Goal: Find specific page/section: Find specific page/section

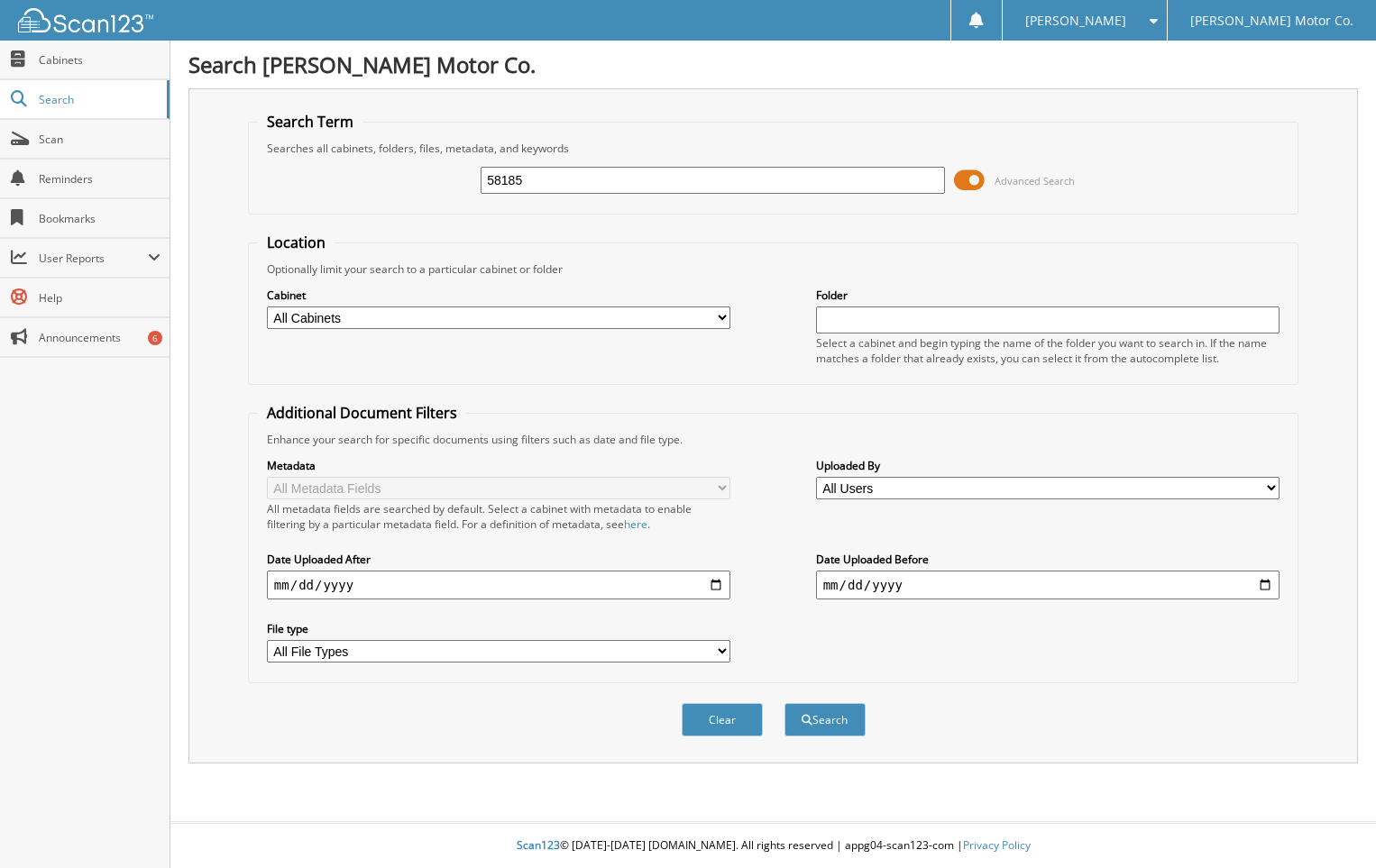
type input "58185"
click at [784, 703] on button "Search" at bounding box center [825, 720] width 81 height 34
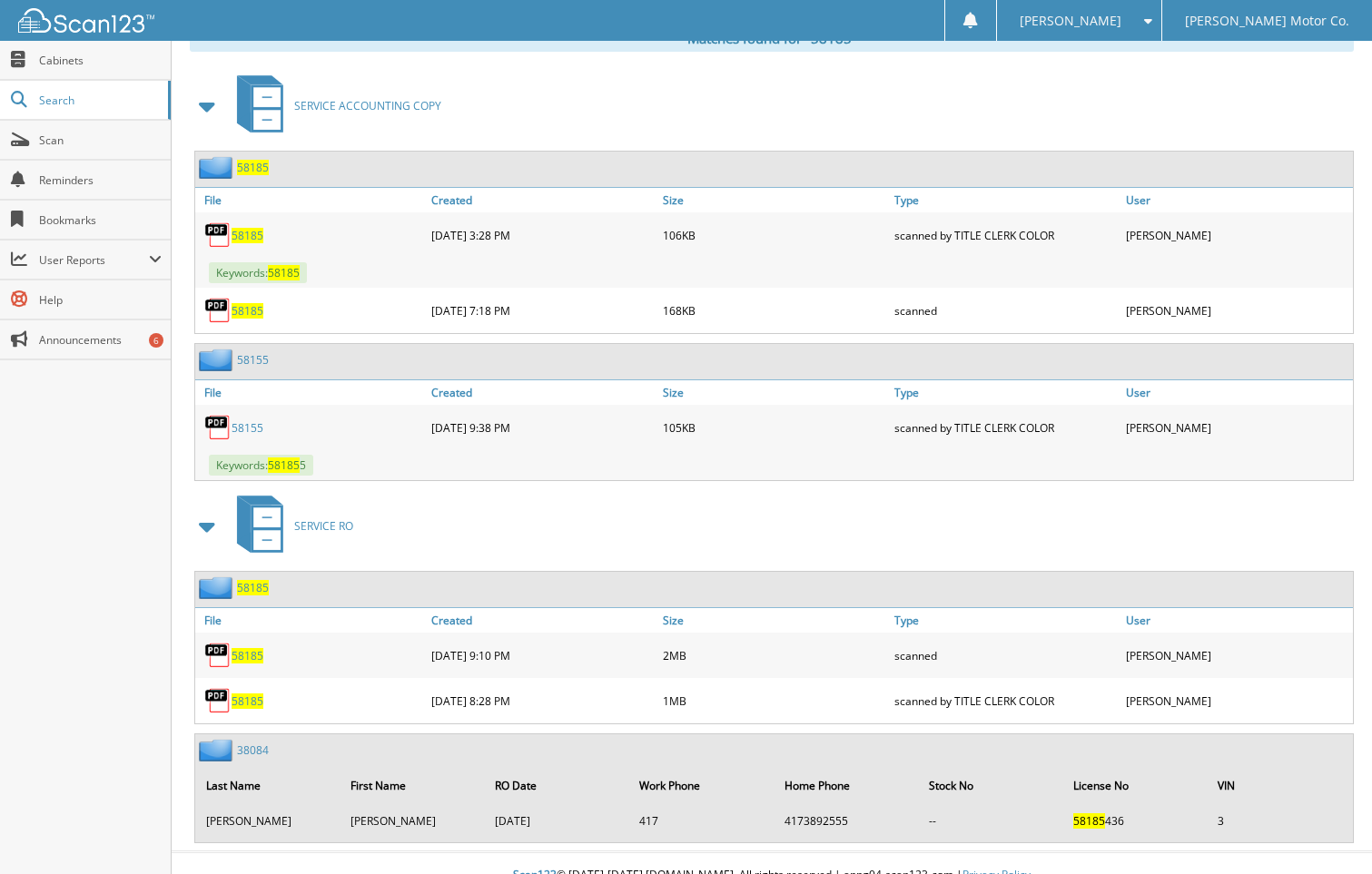
scroll to position [796, 0]
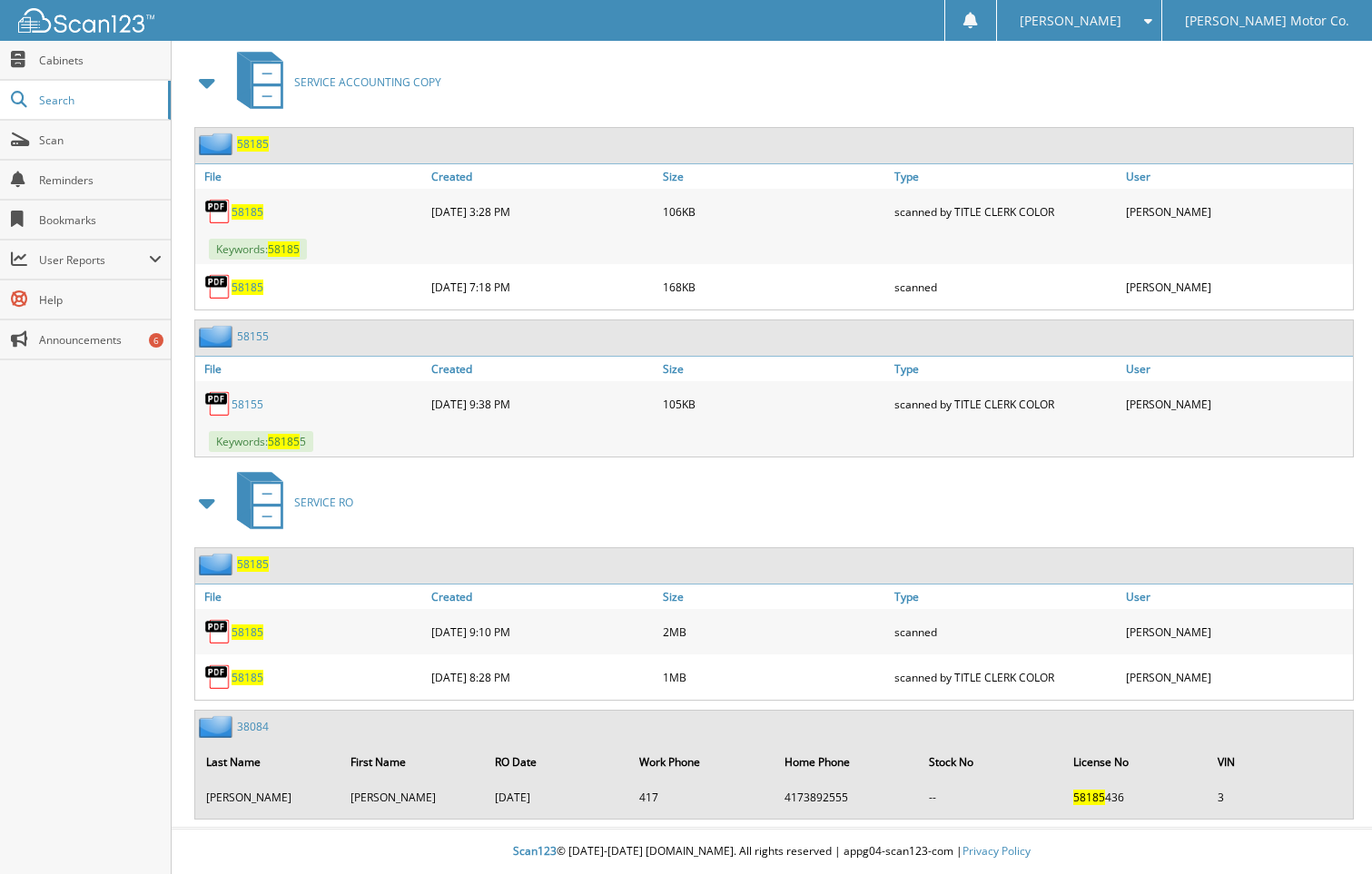
click at [247, 631] on span "58185" at bounding box center [247, 632] width 32 height 15
